Goal: Task Accomplishment & Management: Manage account settings

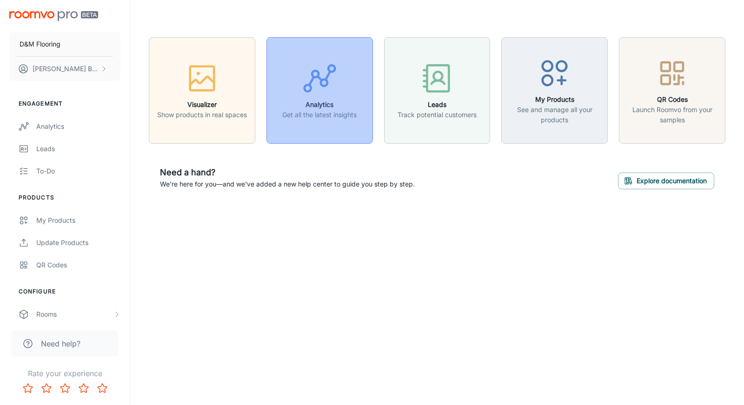
click at [336, 92] on icon "button" at bounding box center [319, 78] width 35 height 35
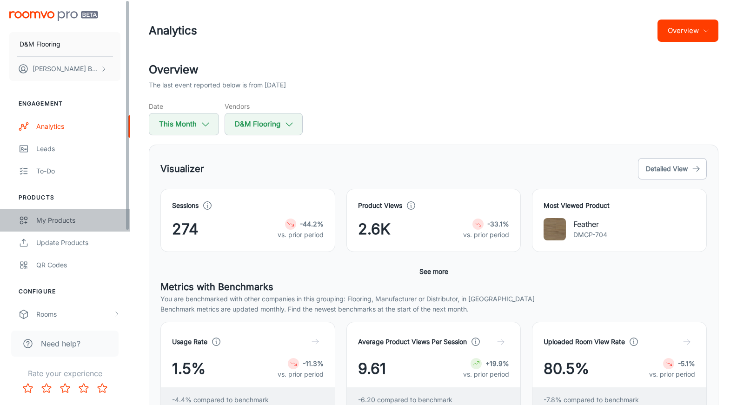
click at [127, 214] on link "My Products" at bounding box center [65, 220] width 130 height 22
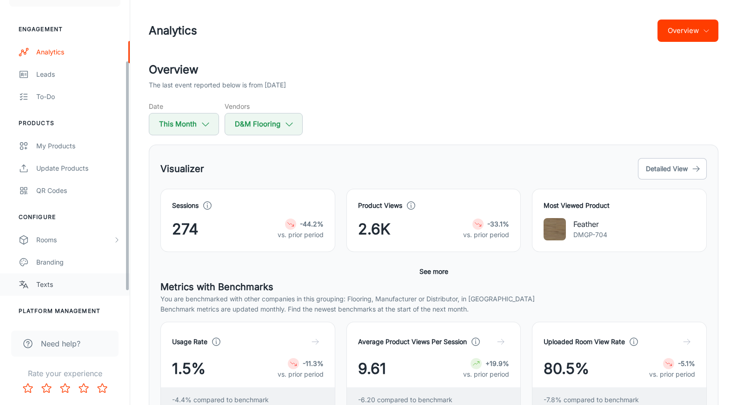
scroll to position [87, 0]
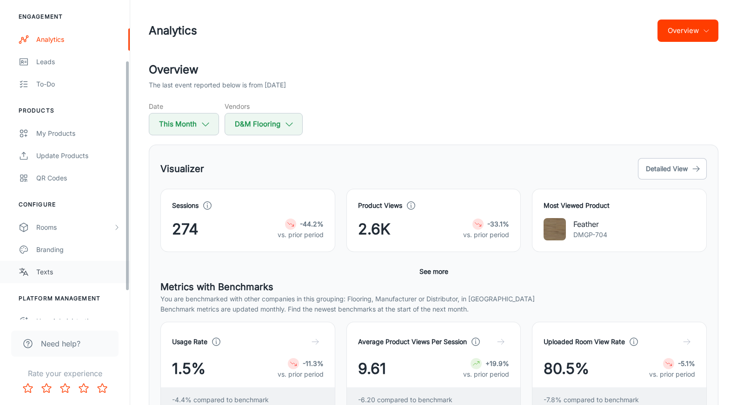
drag, startPoint x: 128, startPoint y: 221, endPoint x: 120, endPoint y: 280, distance: 60.0
click at [128, 284] on div "D&M Flooring [PERSON_NAME] Engagement Analytics Leads To-do Products My Product…" at bounding box center [65, 160] width 130 height 320
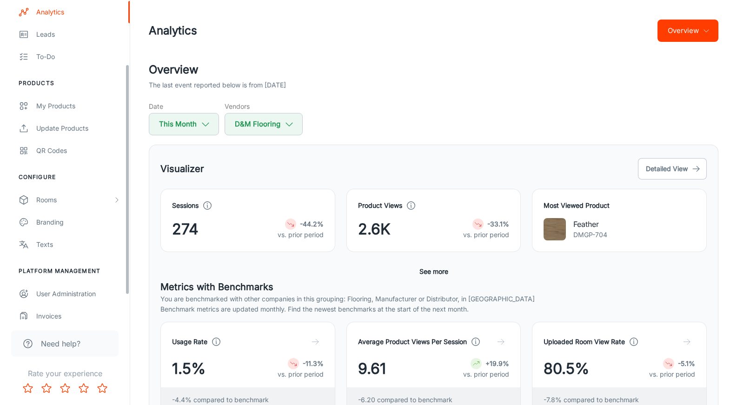
scroll to position [122, 0]
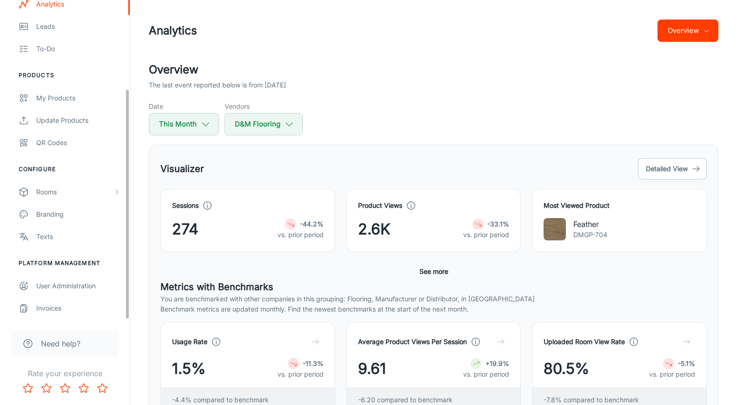
drag, startPoint x: 128, startPoint y: 283, endPoint x: 127, endPoint y: 322, distance: 38.6
click at [127, 322] on div "D&M Flooring [PERSON_NAME] Engagement Analytics Leads To-do Products My Product…" at bounding box center [65, 202] width 130 height 405
click at [75, 306] on div "Invoices" at bounding box center [78, 308] width 84 height 10
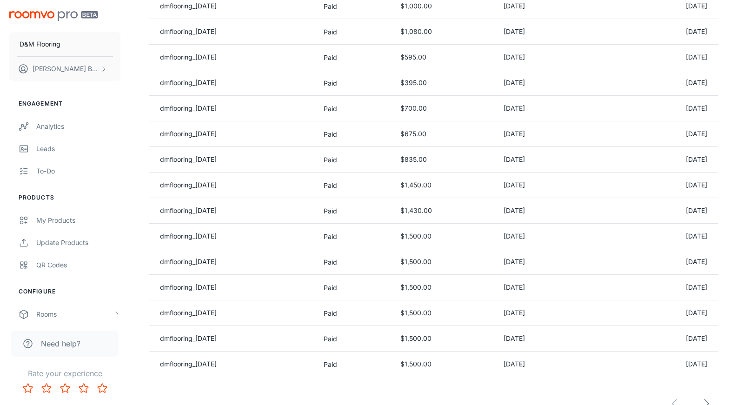
scroll to position [589, 0]
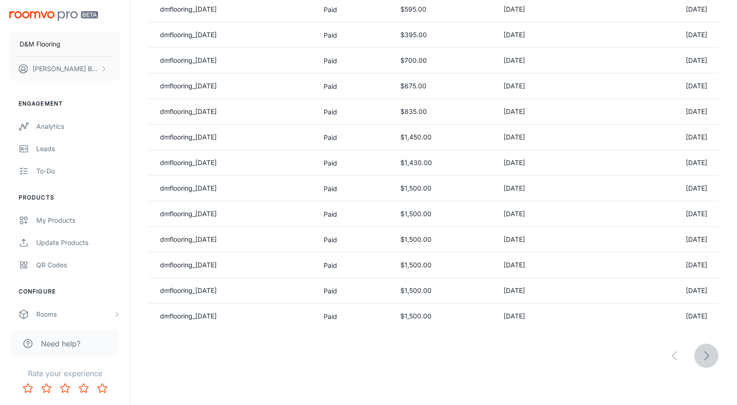
click at [705, 351] on button "button" at bounding box center [706, 356] width 24 height 24
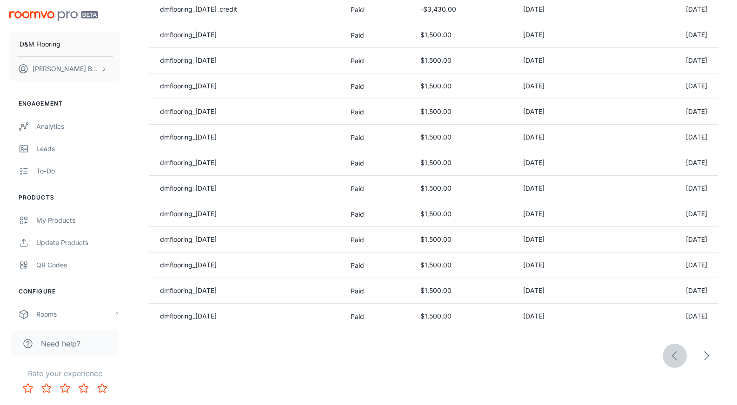
click at [674, 353] on icon "button" at bounding box center [674, 355] width 13 height 13
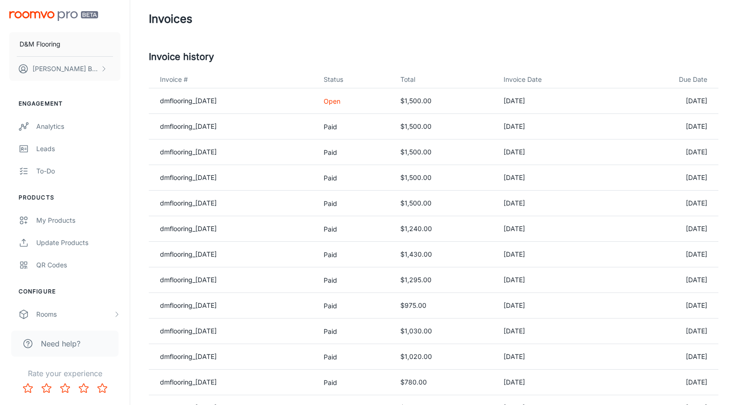
scroll to position [0, 0]
